Goal: Task Accomplishment & Management: Manage account settings

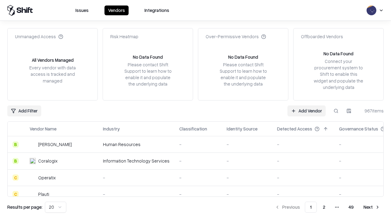
click at [307, 111] on link "Add Vendor" at bounding box center [307, 110] width 38 height 11
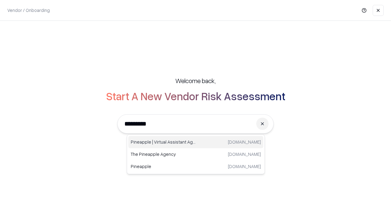
click at [196, 142] on div "Pineapple | Virtual Assistant Agency [DOMAIN_NAME]" at bounding box center [195, 142] width 135 height 12
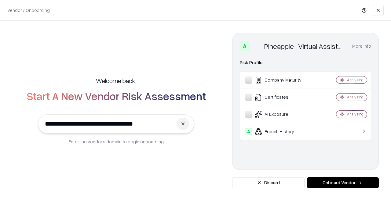
type input "**********"
click at [343, 183] on button "Onboard Vendor" at bounding box center [343, 182] width 72 height 11
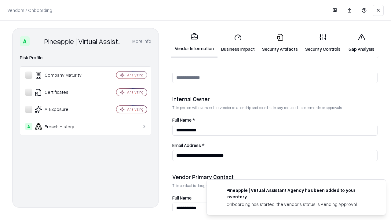
scroll to position [317, 0]
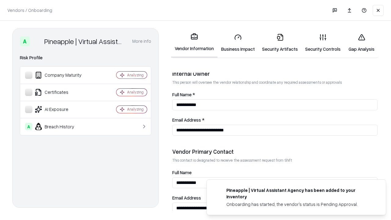
click at [238, 43] on link "Business Impact" at bounding box center [238, 43] width 41 height 28
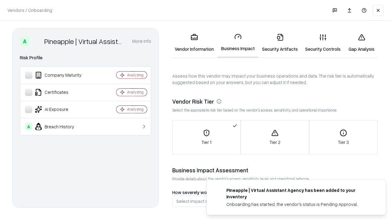
click at [280, 43] on link "Security Artifacts" at bounding box center [280, 43] width 43 height 28
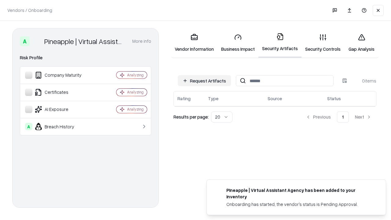
click at [205, 81] on button "Request Artifacts" at bounding box center [204, 80] width 53 height 11
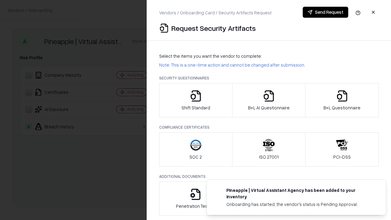
click at [196, 100] on icon "button" at bounding box center [196, 96] width 12 height 12
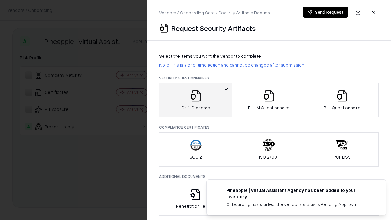
click at [326, 12] on button "Send Request" at bounding box center [326, 12] width 46 height 11
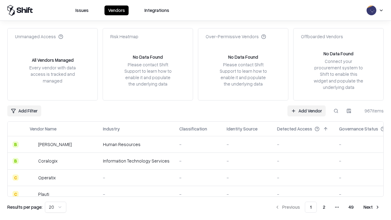
click at [336, 111] on button at bounding box center [336, 110] width 11 height 11
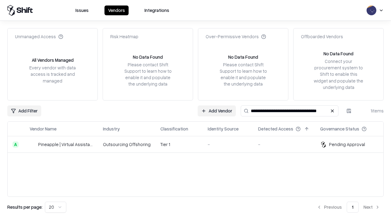
type input "**********"
click at [199, 144] on td "Tier 1" at bounding box center [179, 144] width 47 height 17
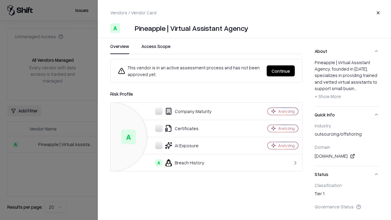
click at [281, 71] on button "Continue" at bounding box center [281, 70] width 28 height 11
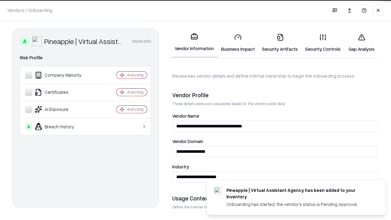
click at [280, 43] on link "Security Artifacts" at bounding box center [280, 43] width 43 height 28
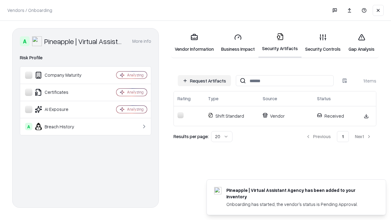
click at [323, 43] on link "Security Controls" at bounding box center [323, 43] width 43 height 28
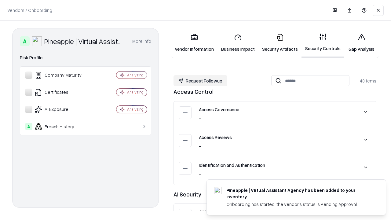
click at [201, 81] on button "Request Followup" at bounding box center [201, 80] width 54 height 11
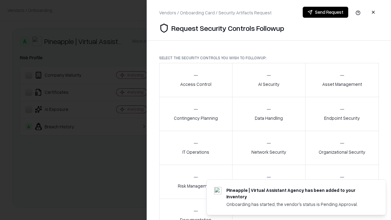
click at [196, 80] on div "Access Control" at bounding box center [195, 79] width 31 height 15
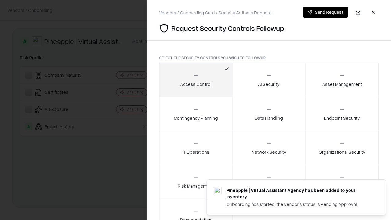
click at [326, 12] on button "Send Request" at bounding box center [326, 12] width 46 height 11
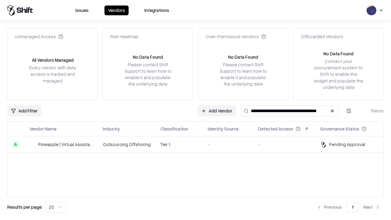
type input "**********"
click at [199, 144] on td "Tier 1" at bounding box center [179, 144] width 47 height 17
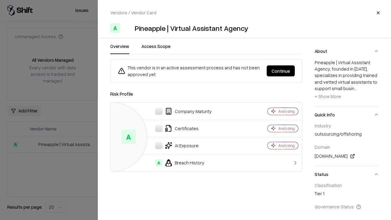
click at [281, 71] on button "Continue" at bounding box center [281, 70] width 28 height 11
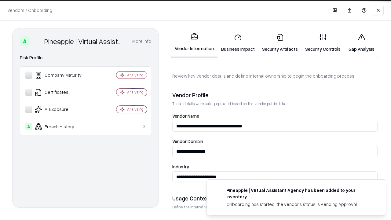
click at [362, 43] on link "Gap Analysis" at bounding box center [362, 43] width 35 height 28
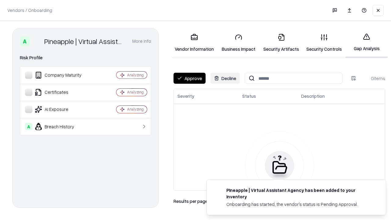
click at [190, 78] on button "Approve" at bounding box center [190, 78] width 32 height 11
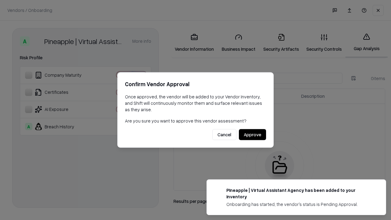
click at [253, 135] on button "Approve" at bounding box center [252, 134] width 27 height 11
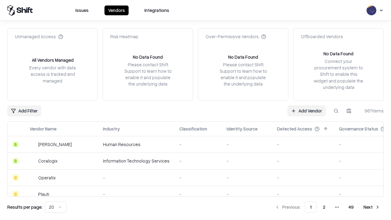
type input "**********"
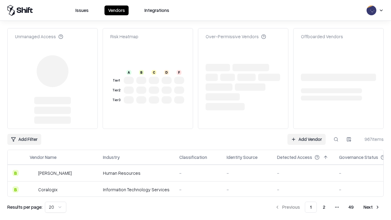
click at [307, 134] on link "Add Vendor" at bounding box center [307, 139] width 38 height 11
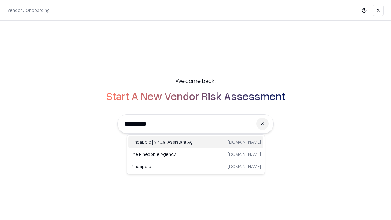
click at [196, 142] on div "Pineapple | Virtual Assistant Agency [DOMAIN_NAME]" at bounding box center [195, 142] width 135 height 12
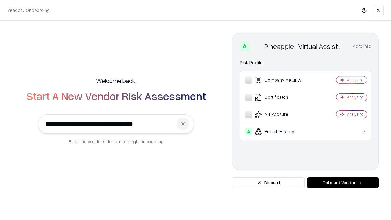
type input "**********"
click at [343, 183] on button "Onboard Vendor" at bounding box center [343, 182] width 72 height 11
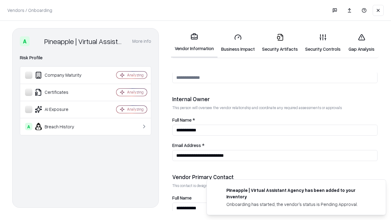
scroll to position [317, 0]
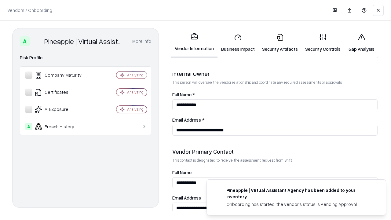
click at [362, 43] on link "Gap Analysis" at bounding box center [362, 43] width 35 height 28
